Goal: Information Seeking & Learning: Learn about a topic

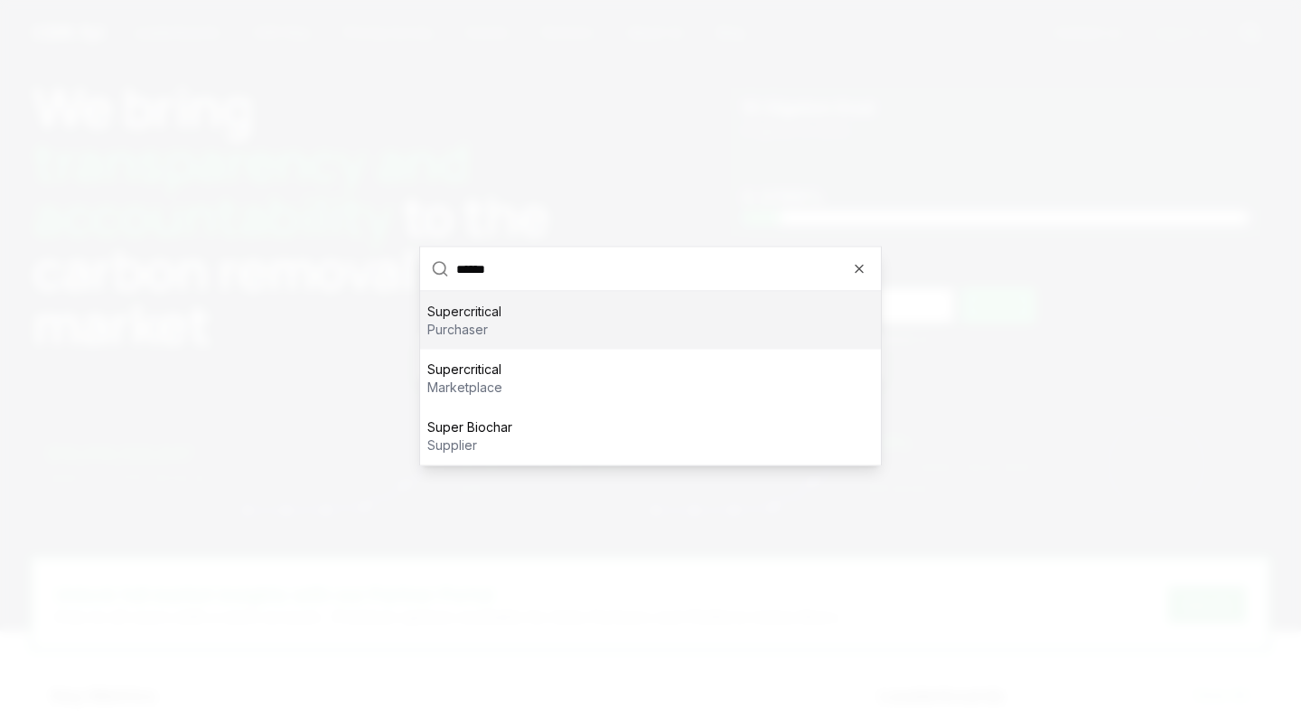
type input "*******"
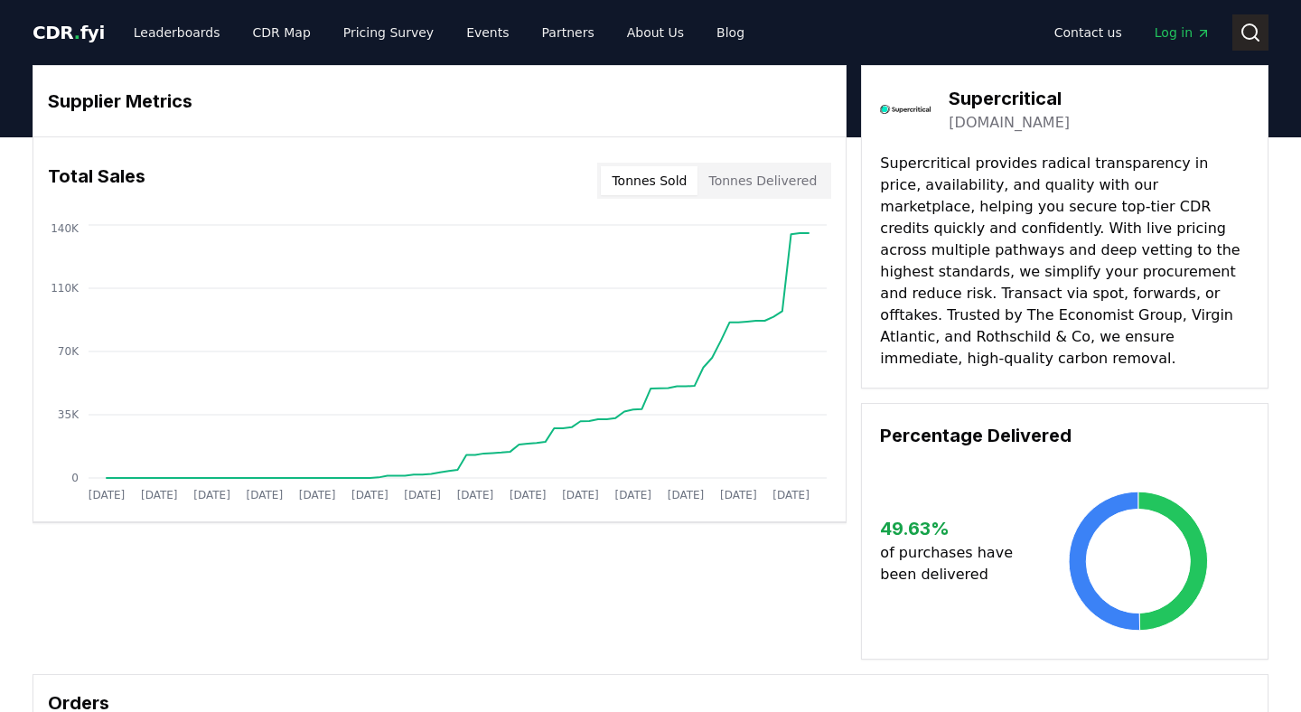
click at [1250, 30] on icon at bounding box center [1251, 33] width 22 height 22
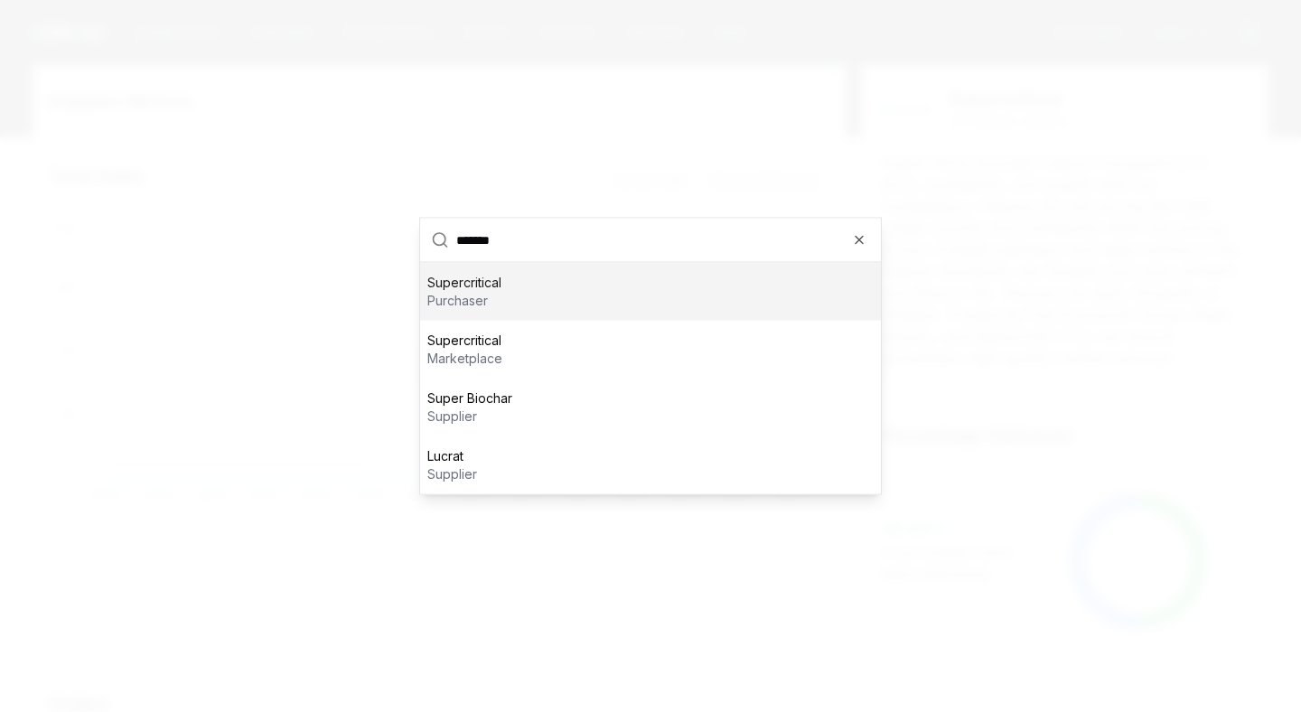
click at [510, 292] on div "Supercritical purchaser" at bounding box center [650, 292] width 461 height 58
